Goal: Navigation & Orientation: Understand site structure

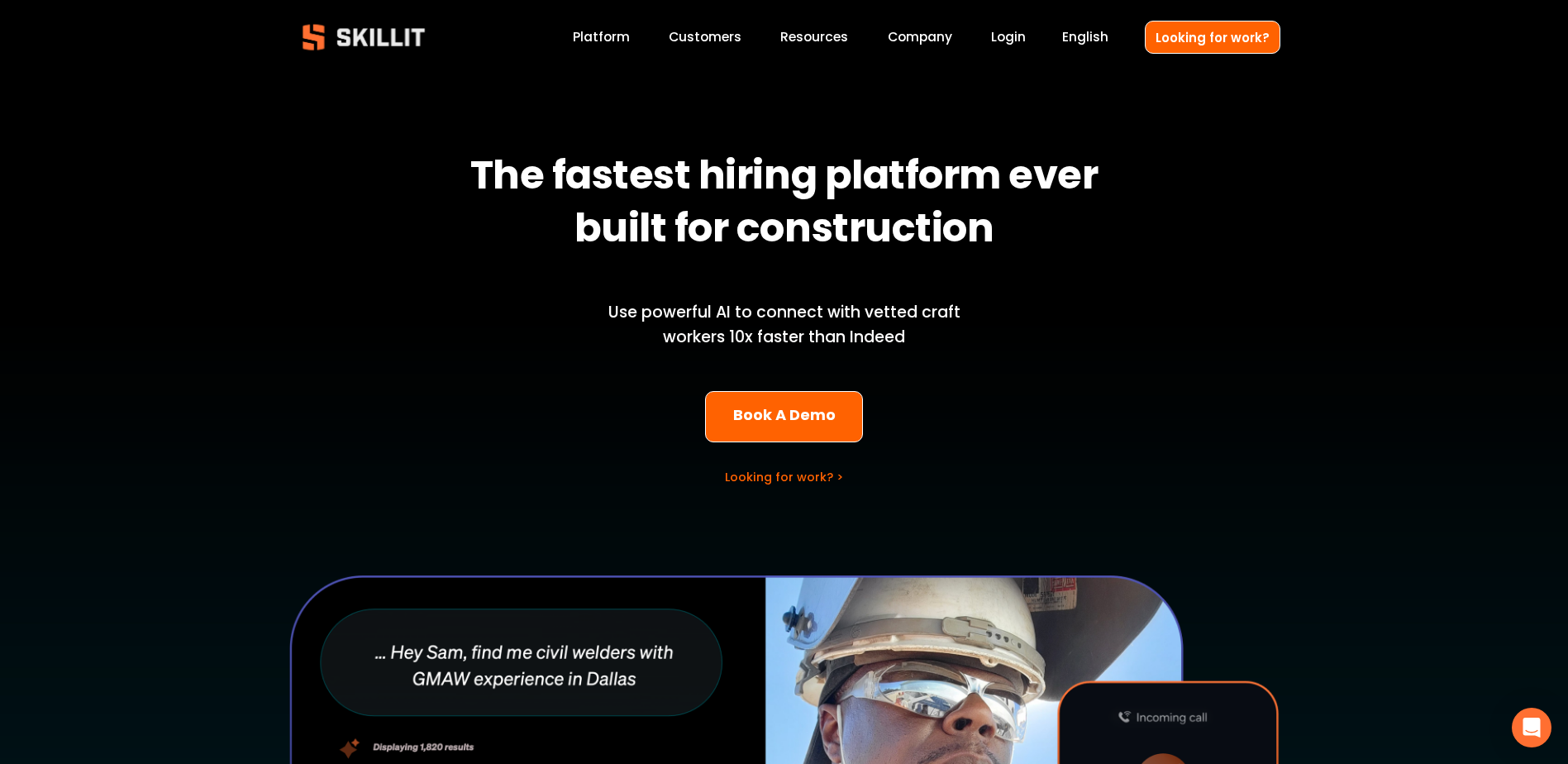
click at [924, 34] on link "Company" at bounding box center [920, 38] width 65 height 22
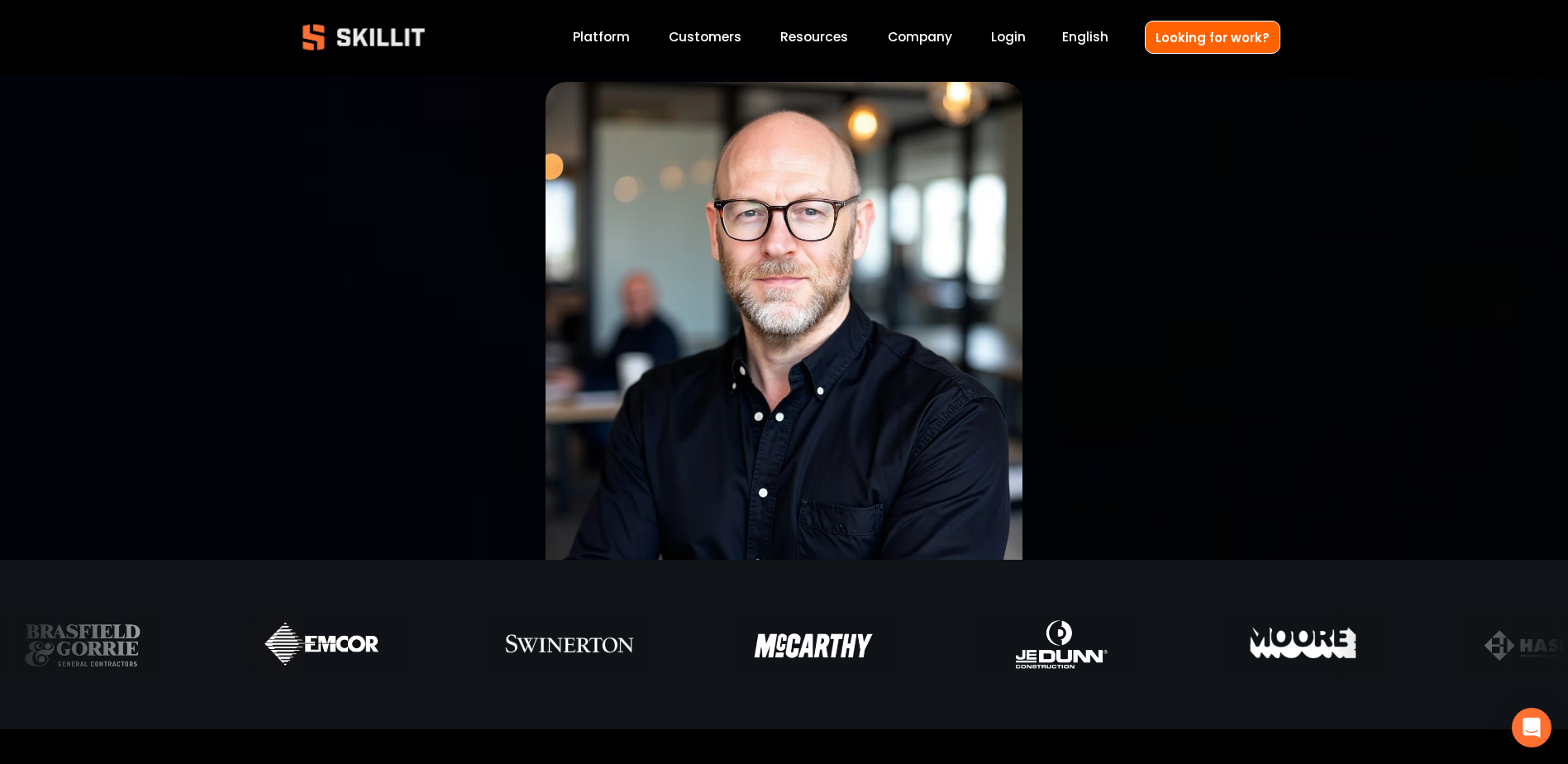
scroll to position [83, 0]
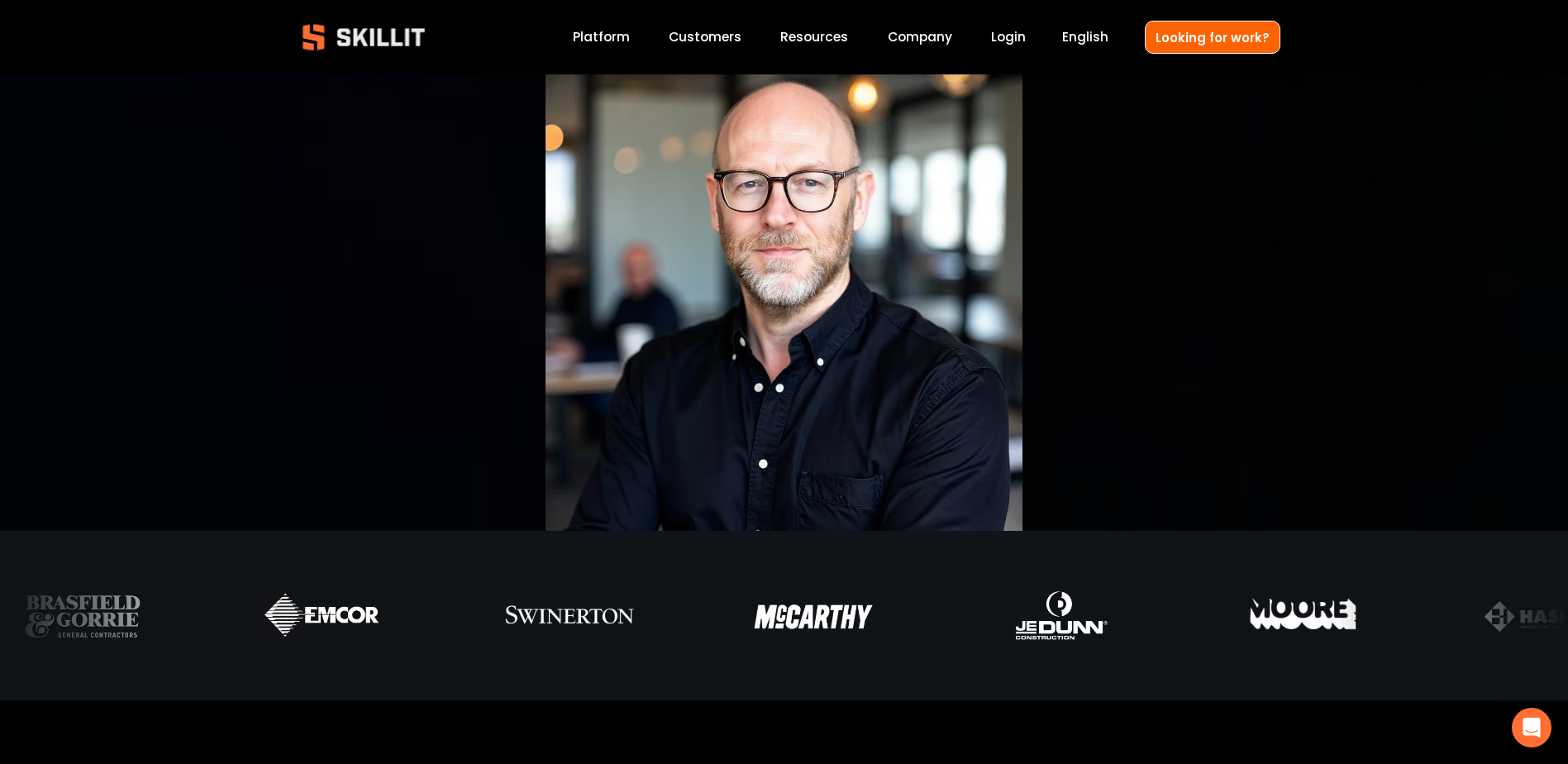
click at [734, 42] on link "Customers" at bounding box center [704, 38] width 72 height 22
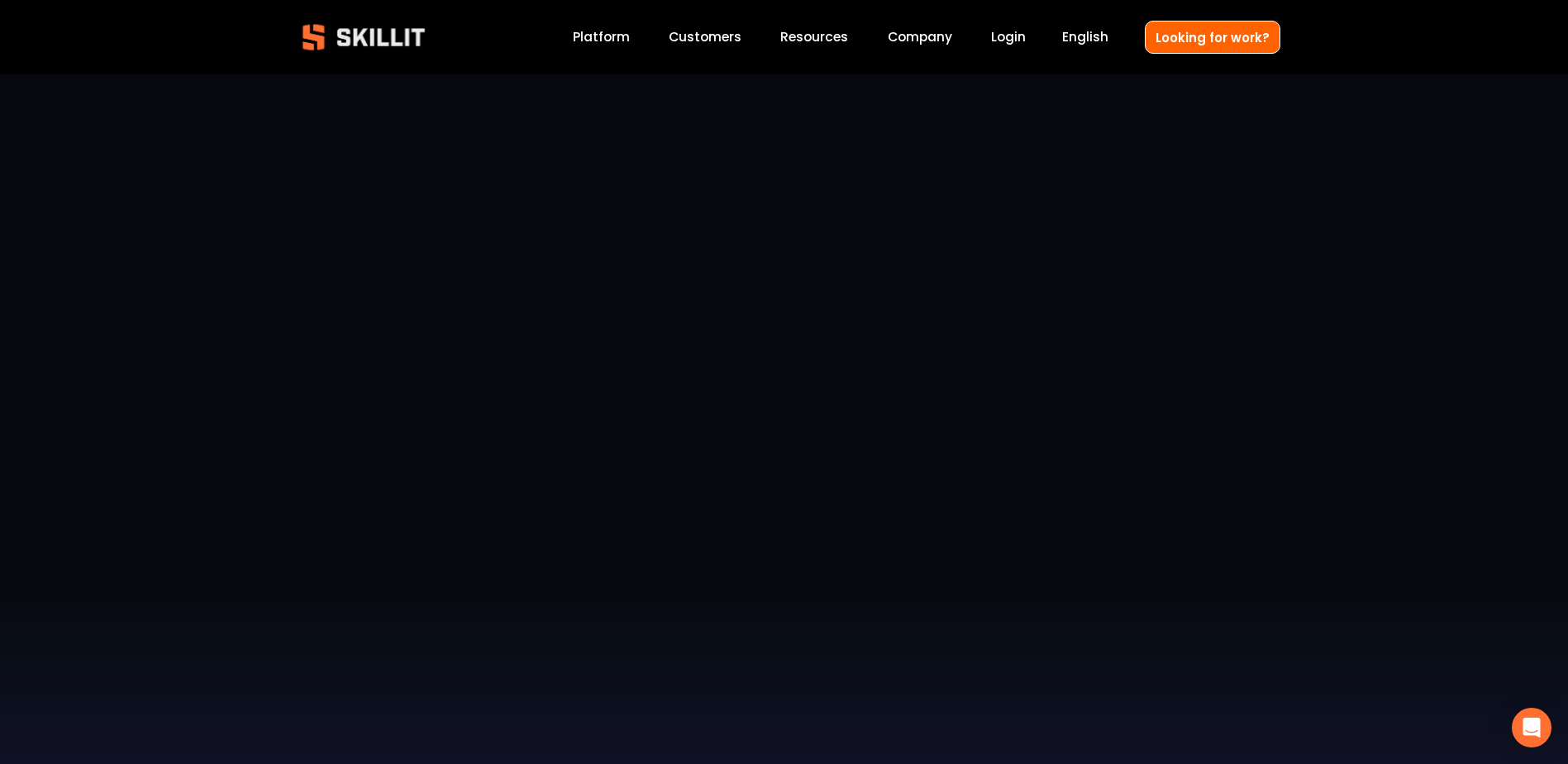
click at [618, 41] on link "Platform" at bounding box center [601, 38] width 57 height 22
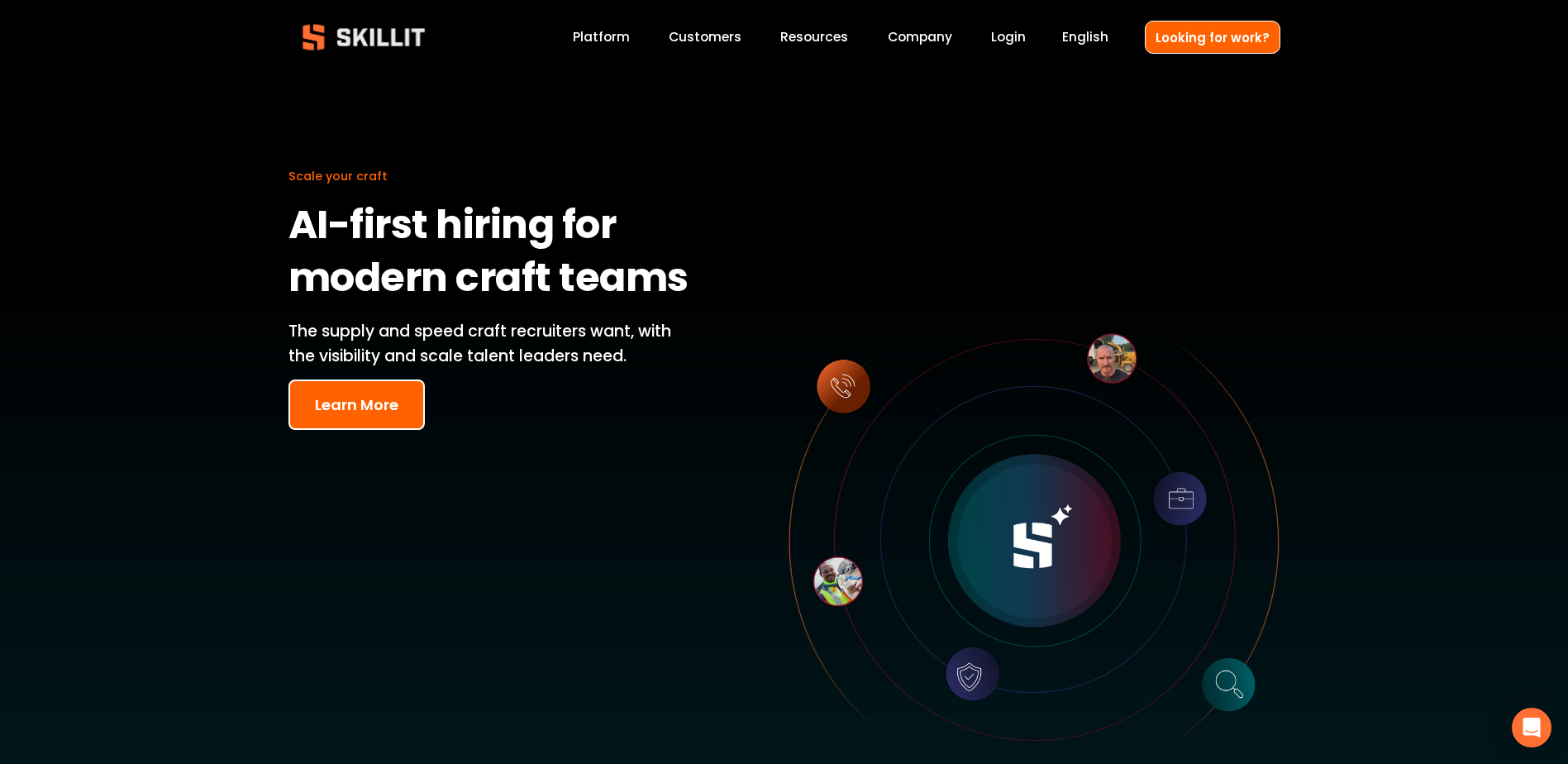
click at [727, 34] on link "Customers" at bounding box center [704, 38] width 72 height 22
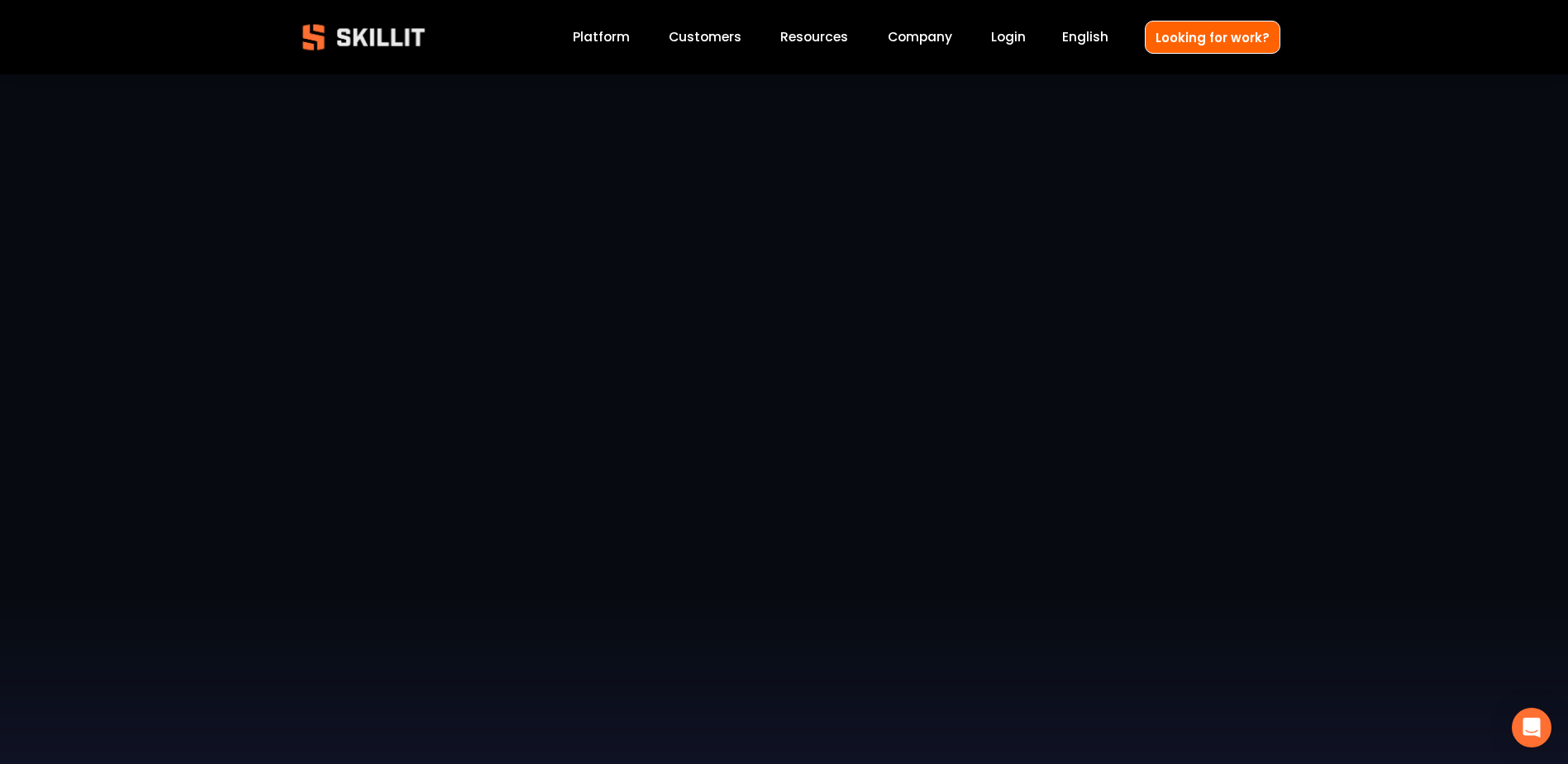
click at [741, 41] on link "Customers" at bounding box center [704, 38] width 72 height 22
click at [0, 0] on div "Blog Pricing Help Center Labor Insights" at bounding box center [0, 0] width 0 height 0
click at [947, 34] on link "Company" at bounding box center [920, 38] width 65 height 22
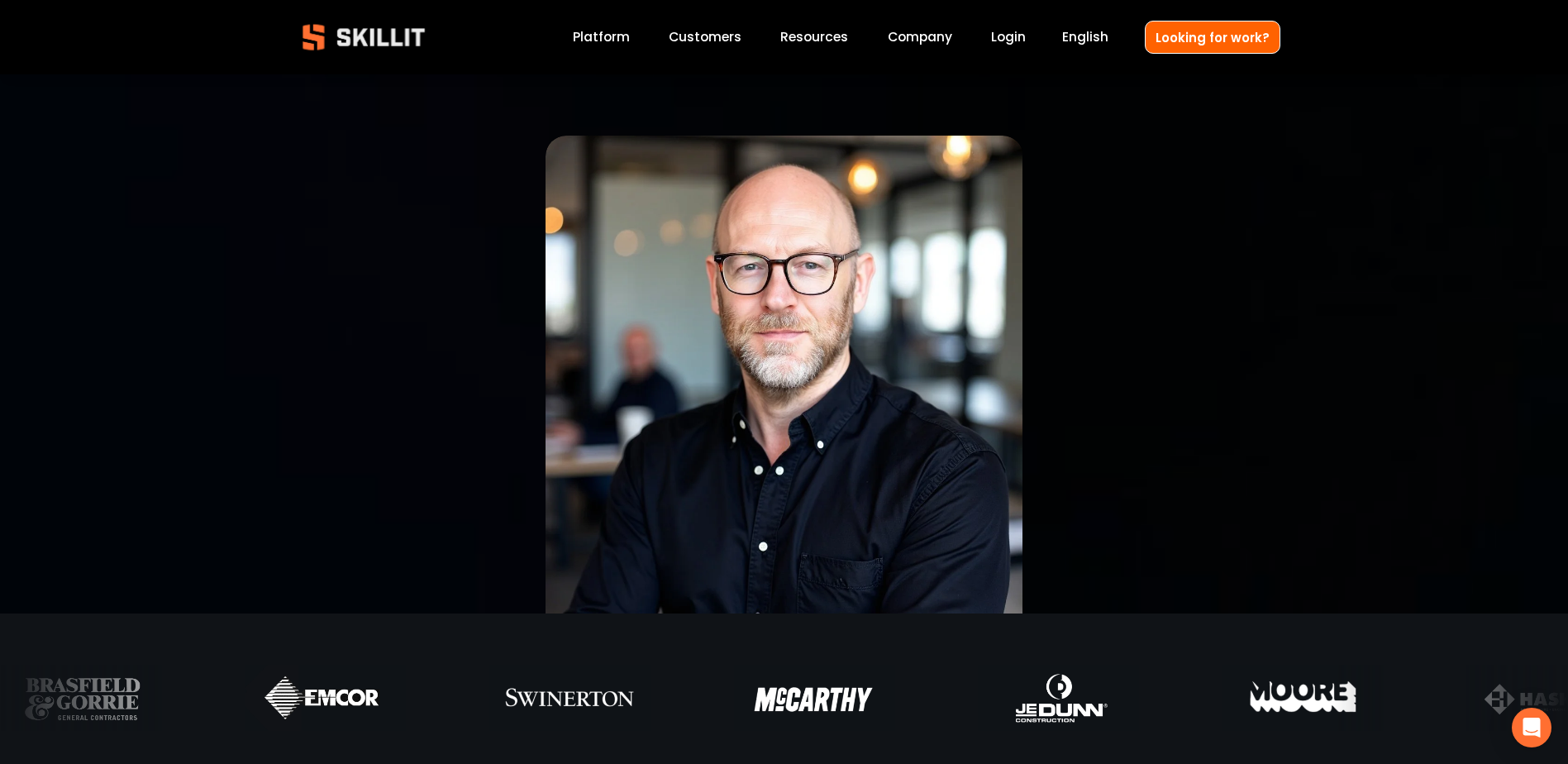
click at [619, 35] on link "Platform" at bounding box center [601, 38] width 57 height 22
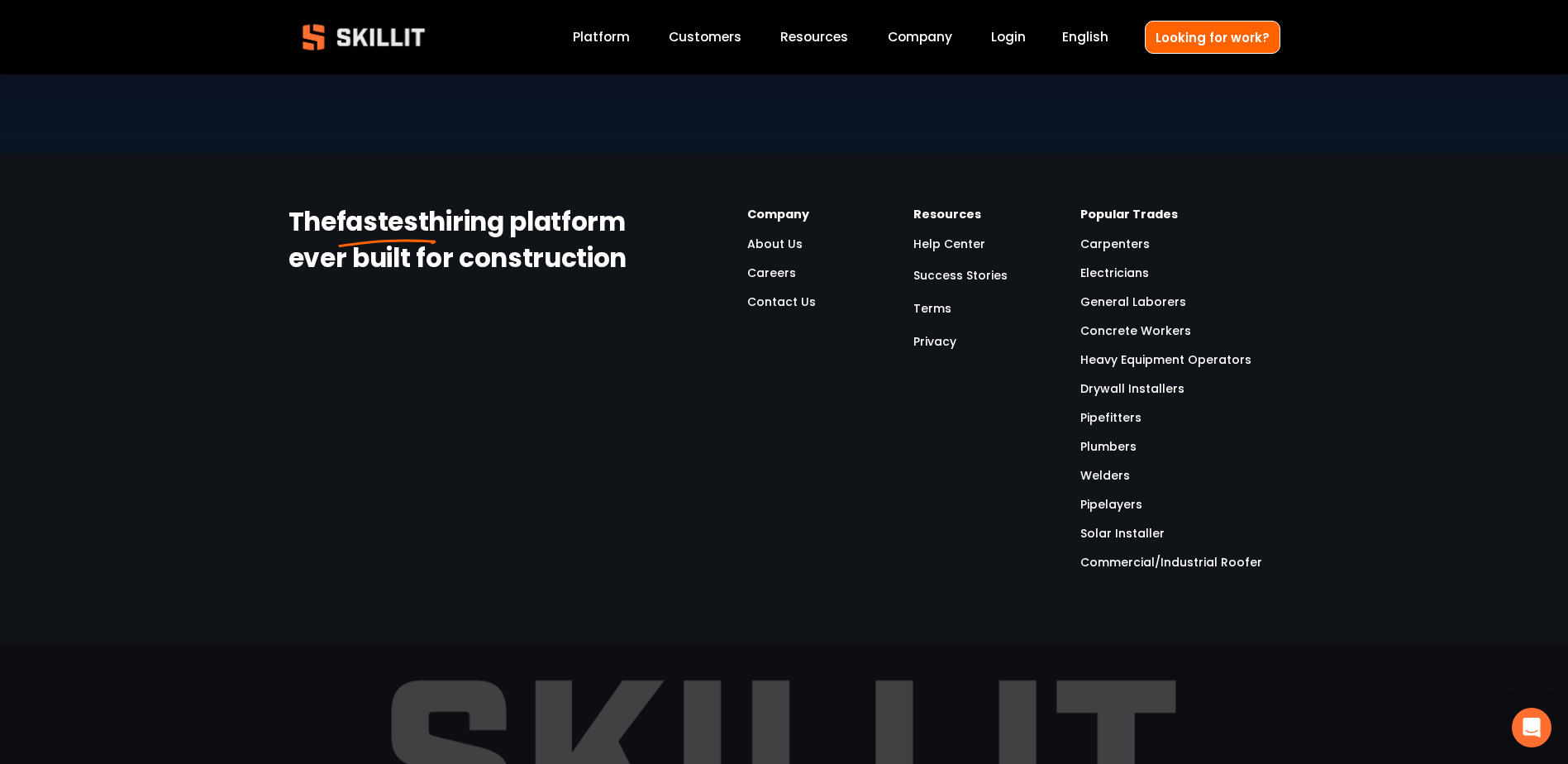
scroll to position [4960, 0]
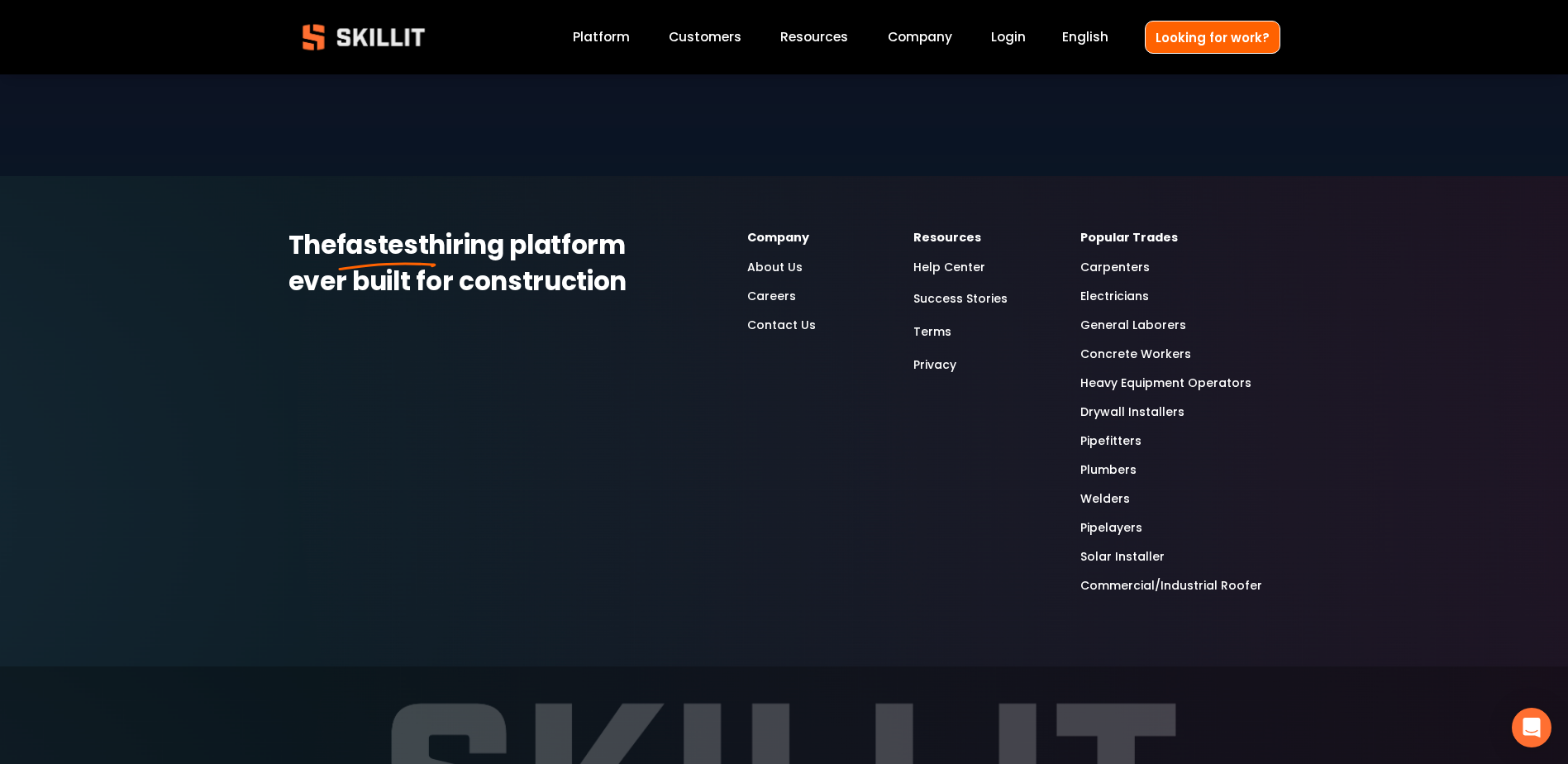
click at [1126, 258] on link "Carpenters" at bounding box center [1114, 267] width 70 height 19
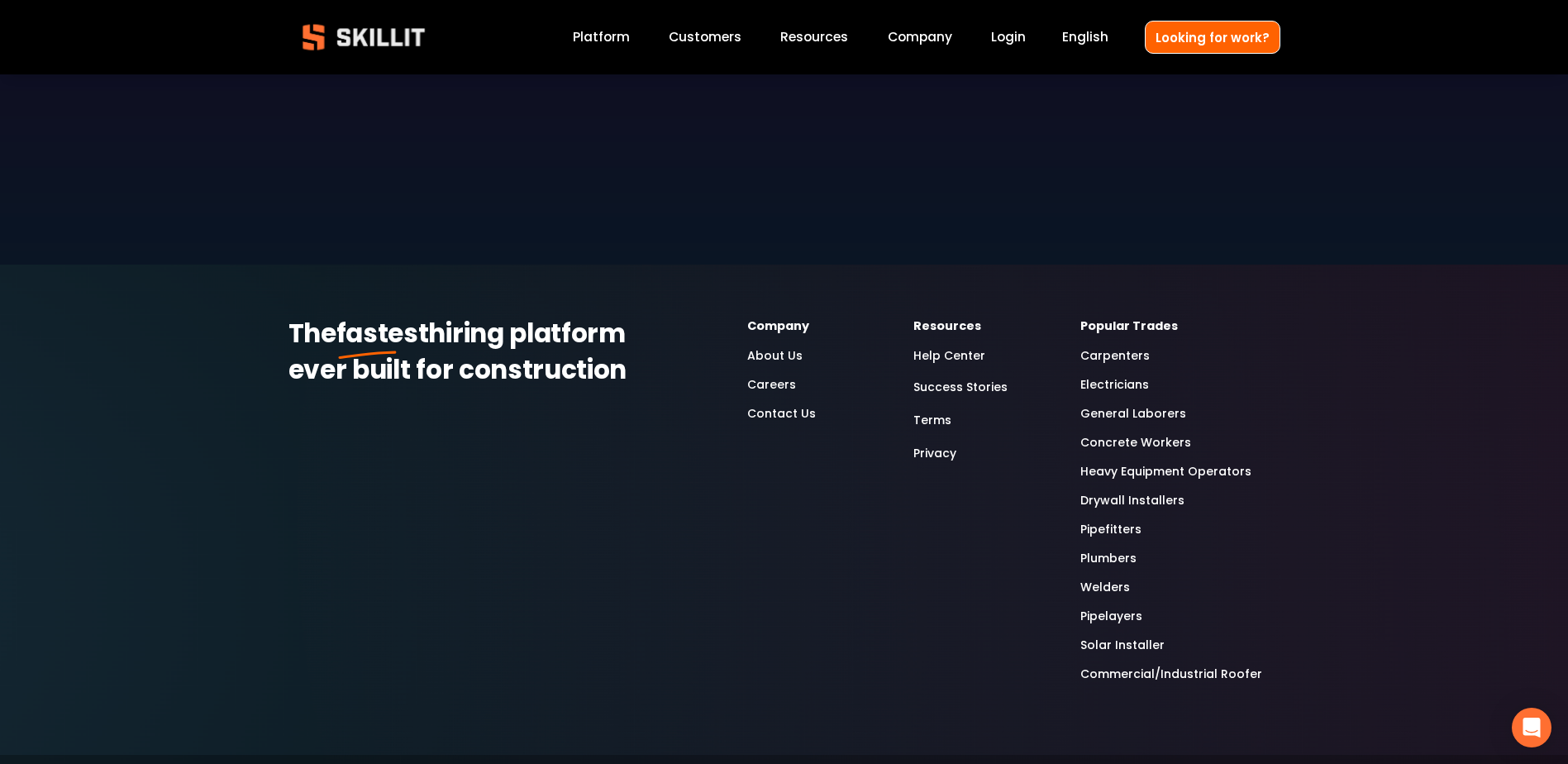
scroll to position [4960, 0]
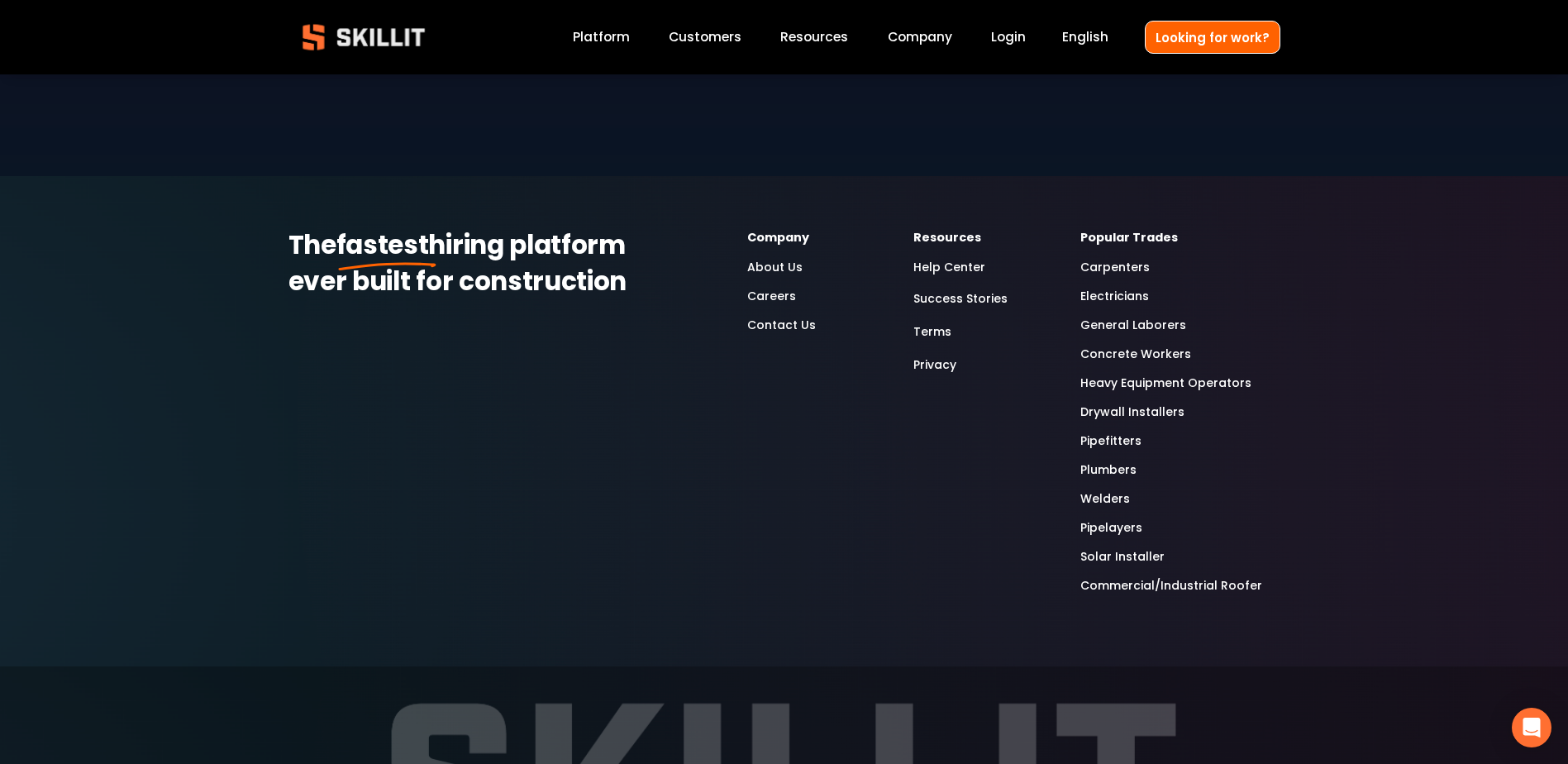
click at [1126, 345] on link "Concrete Workers" at bounding box center [1134, 354] width 110 height 19
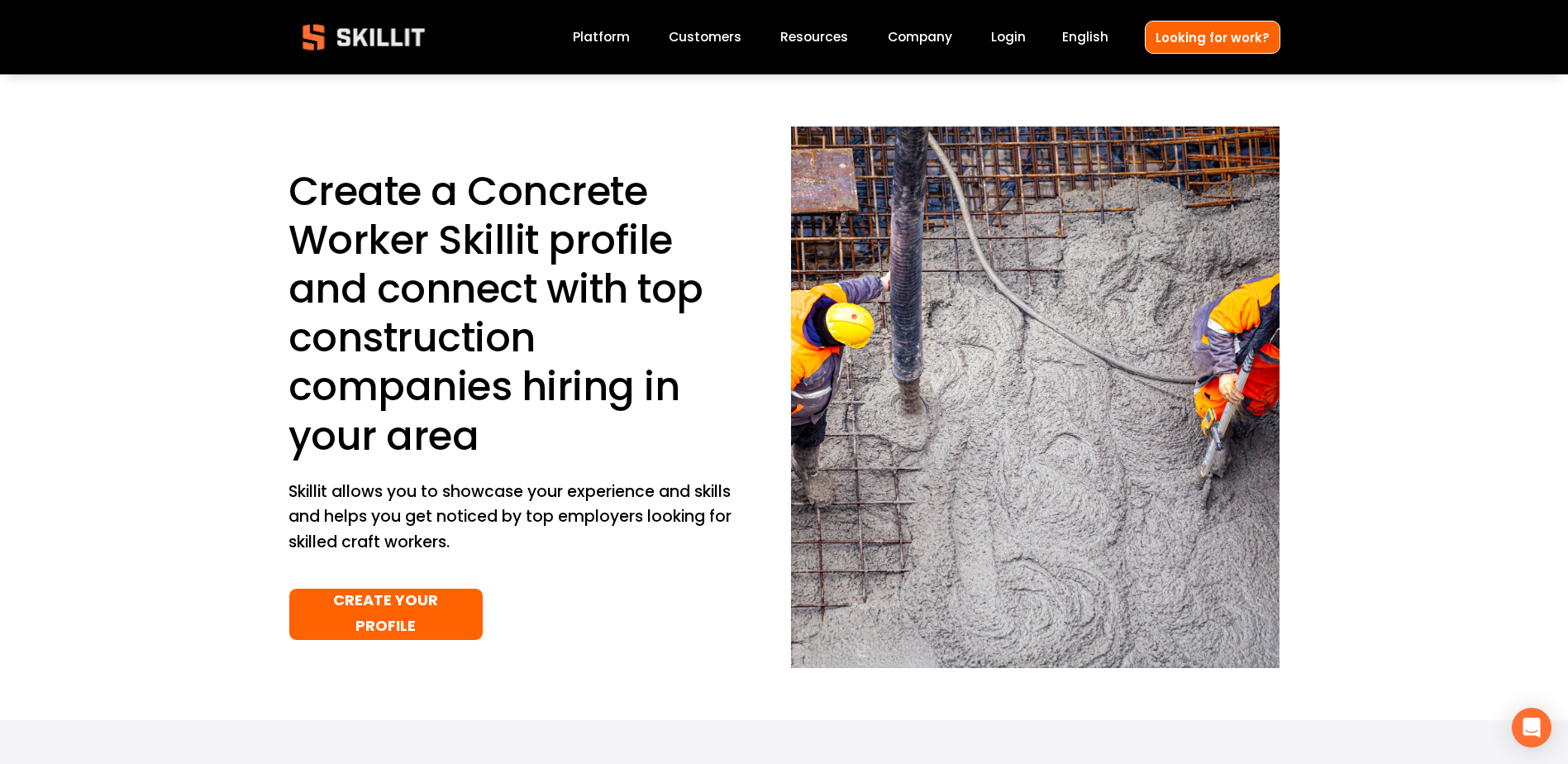
click at [613, 35] on link "Platform" at bounding box center [601, 38] width 57 height 22
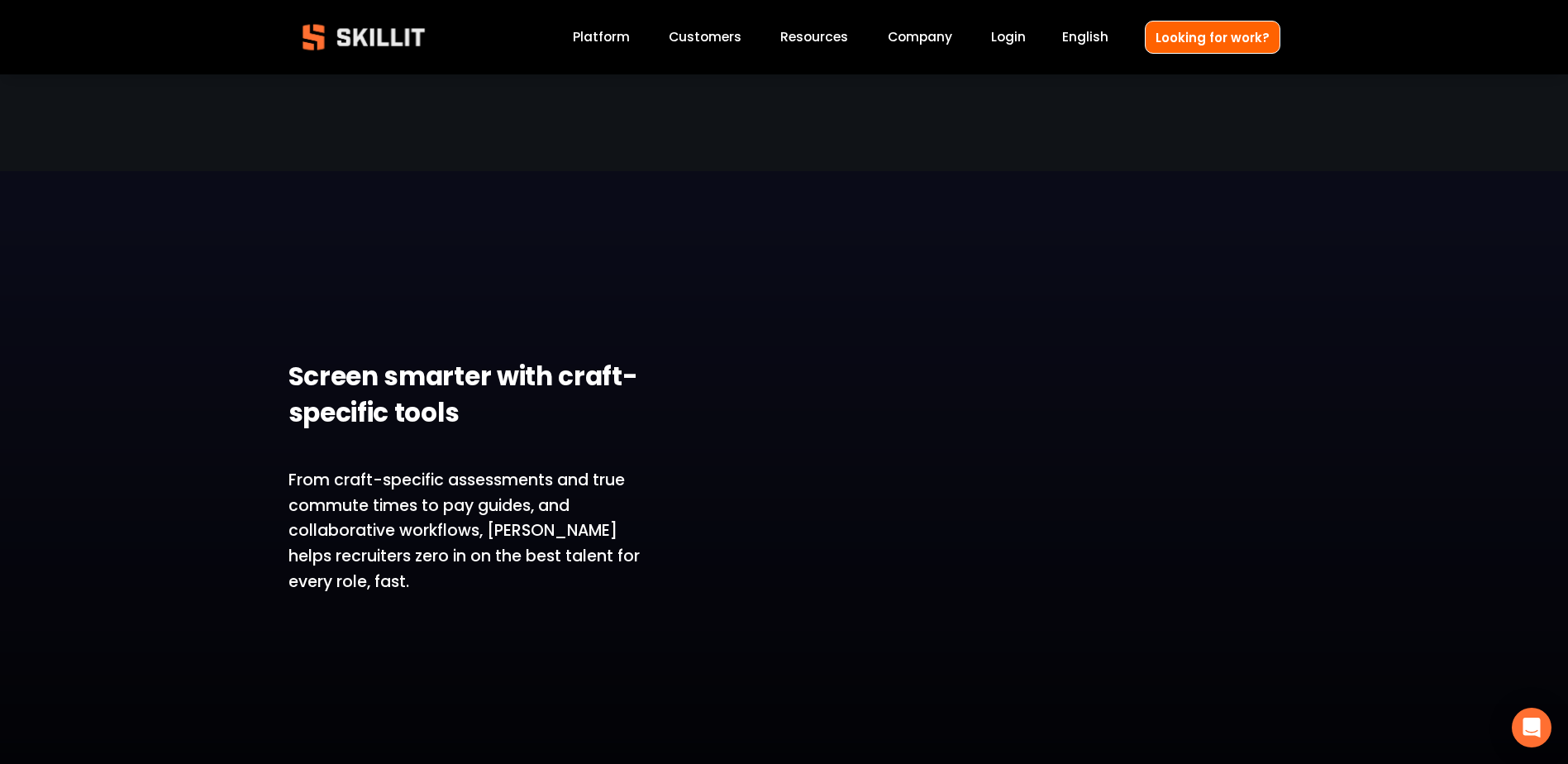
scroll to position [2729, 0]
